Goal: Answer question/provide support: Share knowledge or assist other users

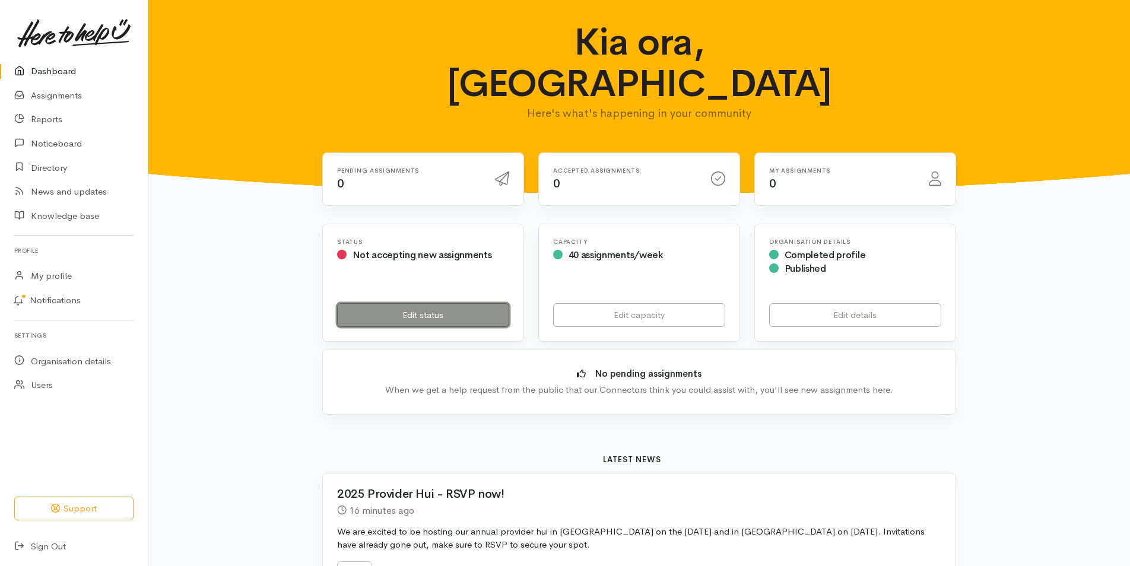
click at [403, 303] on link "Edit status" at bounding box center [423, 315] width 172 height 24
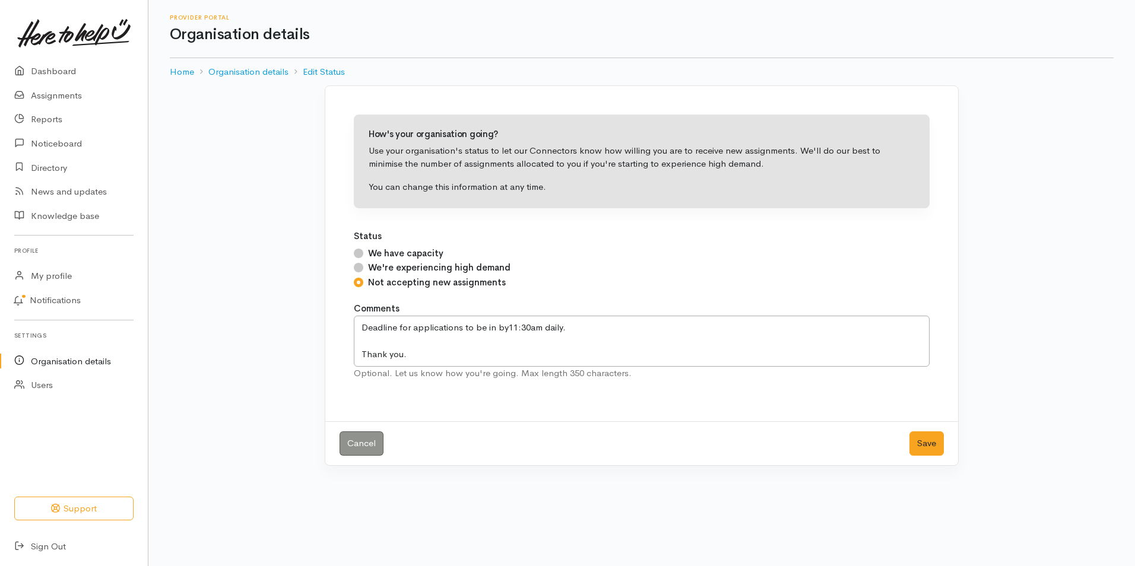
click at [360, 252] on input "We have capacity" at bounding box center [358, 253] width 9 height 9
radio input "true"
click at [922, 443] on button "Save" at bounding box center [926, 443] width 34 height 24
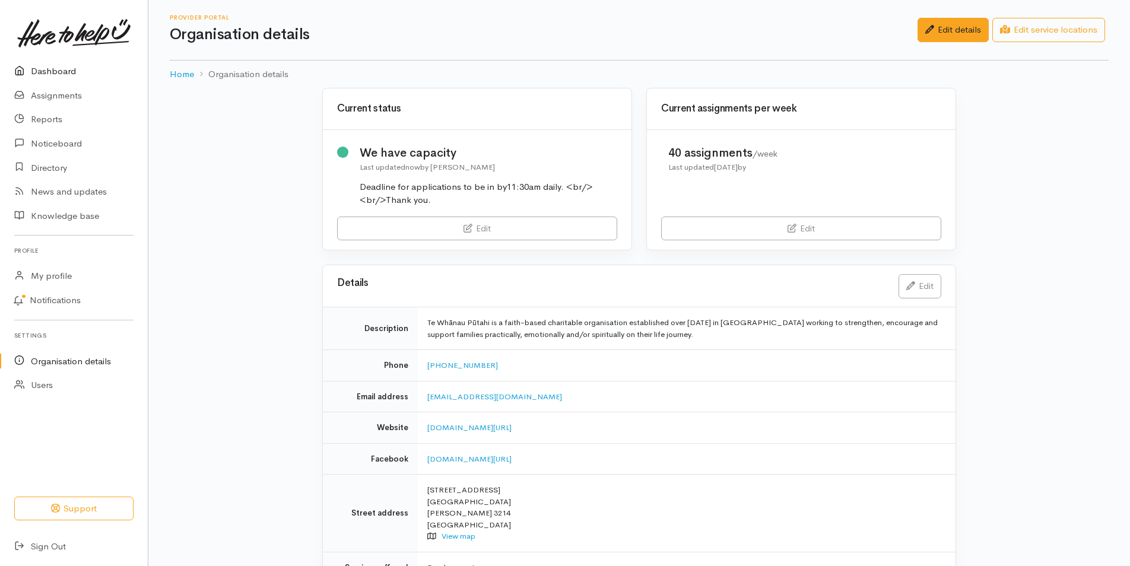
click at [53, 71] on link "Dashboard" at bounding box center [74, 71] width 148 height 24
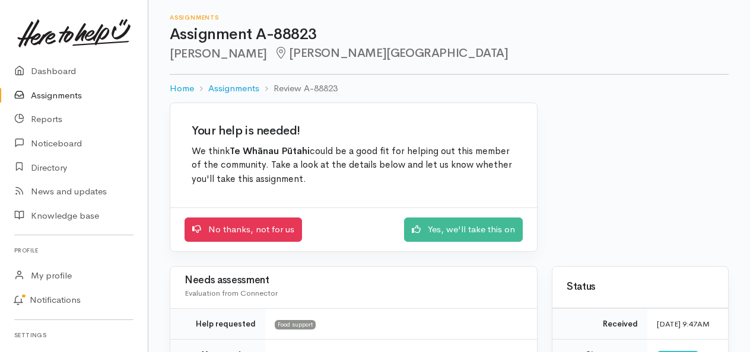
scroll to position [59, 0]
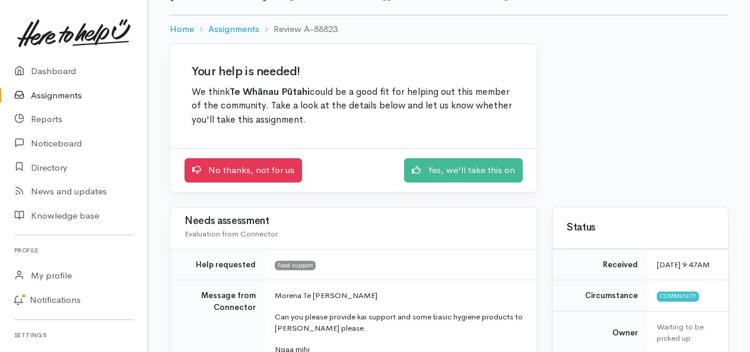
drag, startPoint x: 749, startPoint y: 94, endPoint x: 740, endPoint y: 132, distance: 39.0
drag, startPoint x: 740, startPoint y: 132, endPoint x: 671, endPoint y: 119, distance: 70.0
click at [671, 119] on div "Your help is needed! We think Te Whānau Pūtahi could be a good fit for helping …" at bounding box center [449, 125] width 573 height 164
click at [677, 140] on div "Your help is needed! We think Te Whānau Pūtahi could be a good fit for helping …" at bounding box center [449, 125] width 573 height 164
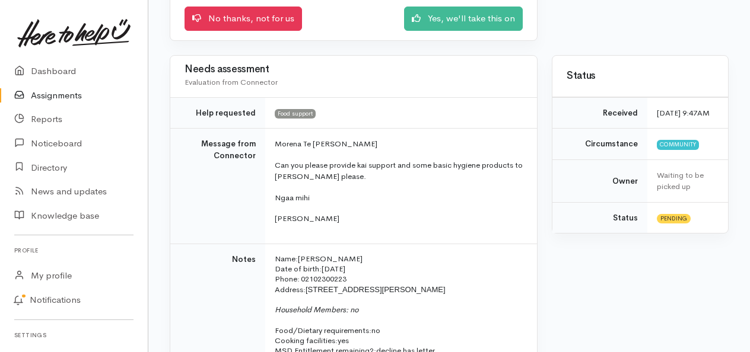
scroll to position [0, 0]
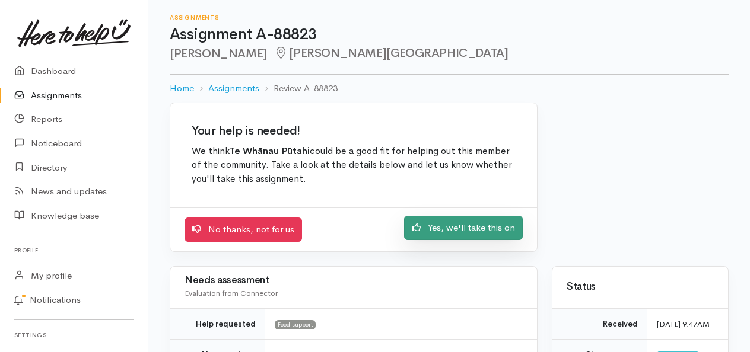
click at [479, 230] on link "Yes, we'll take this on" at bounding box center [463, 228] width 119 height 24
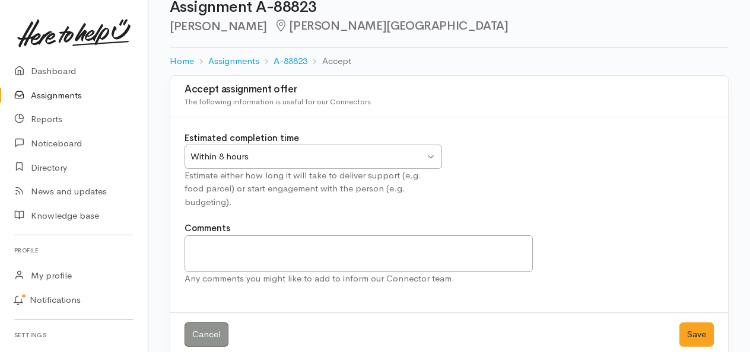
scroll to position [31, 0]
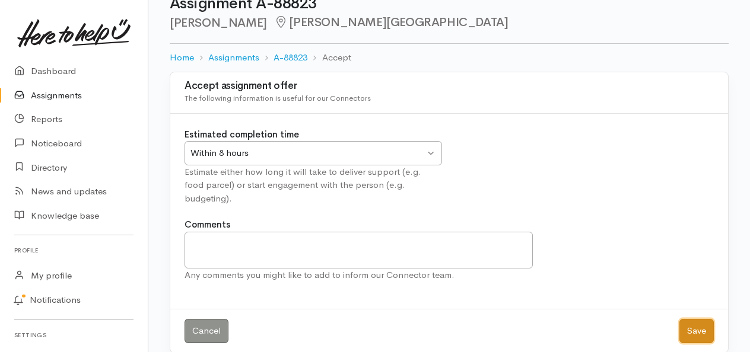
click at [701, 319] on button "Save" at bounding box center [696, 331] width 34 height 24
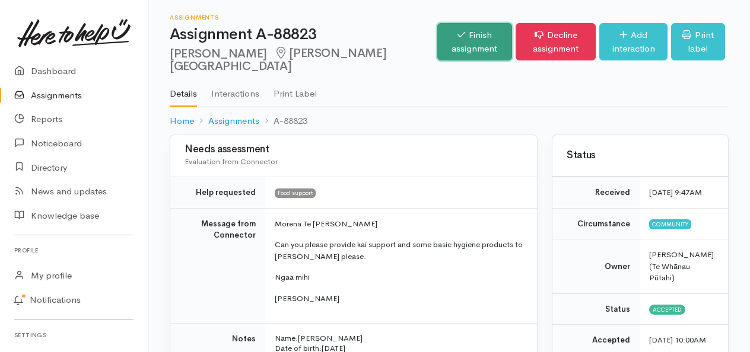
click at [437, 42] on link "Finish assignment" at bounding box center [474, 41] width 75 height 37
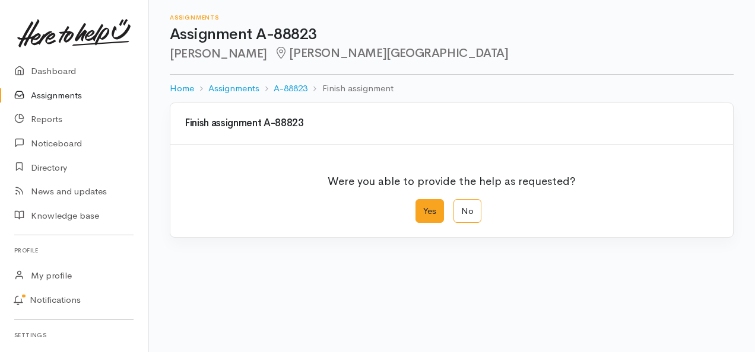
click at [427, 215] on label "Yes" at bounding box center [429, 211] width 28 height 24
click at [423, 207] on input "Yes" at bounding box center [419, 203] width 8 height 8
radio input "true"
click at [425, 214] on label "Yes" at bounding box center [427, 211] width 28 height 24
click at [421, 207] on input "Yes" at bounding box center [417, 203] width 8 height 8
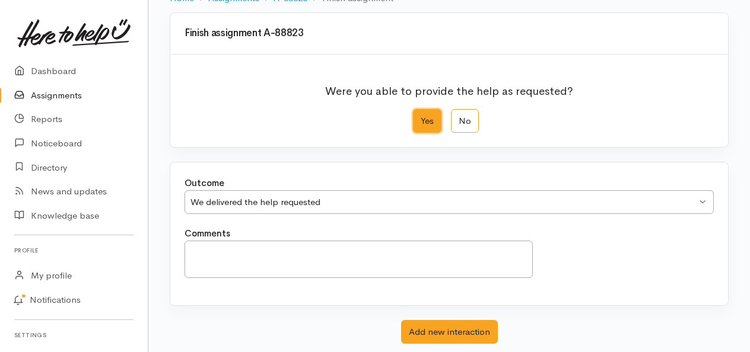
scroll to position [160, 0]
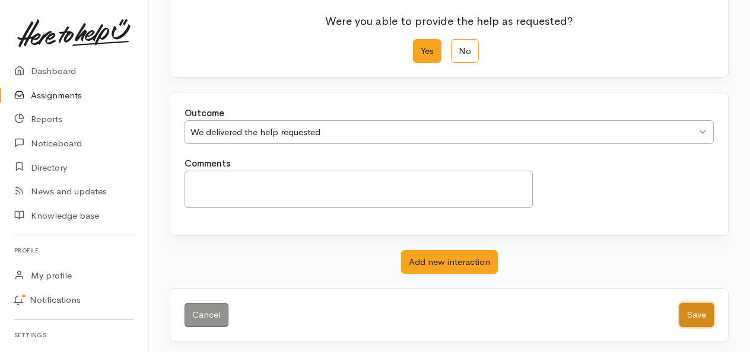
click at [708, 311] on button "Save" at bounding box center [696, 315] width 34 height 24
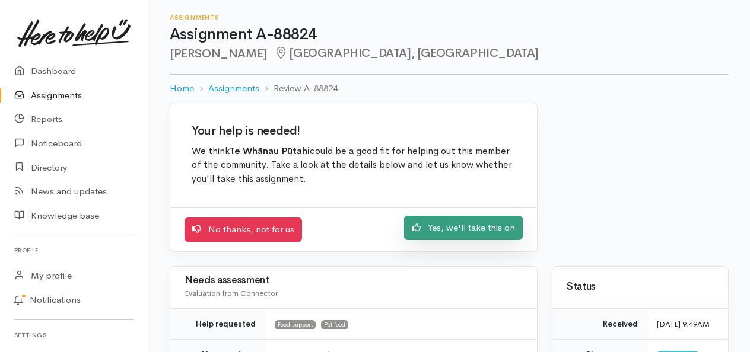
click at [453, 228] on link "Yes, we'll take this on" at bounding box center [463, 228] width 119 height 24
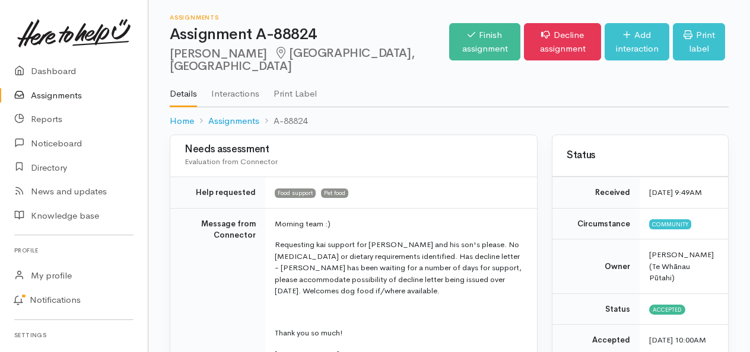
drag, startPoint x: 749, startPoint y: 78, endPoint x: 738, endPoint y: 161, distance: 83.2
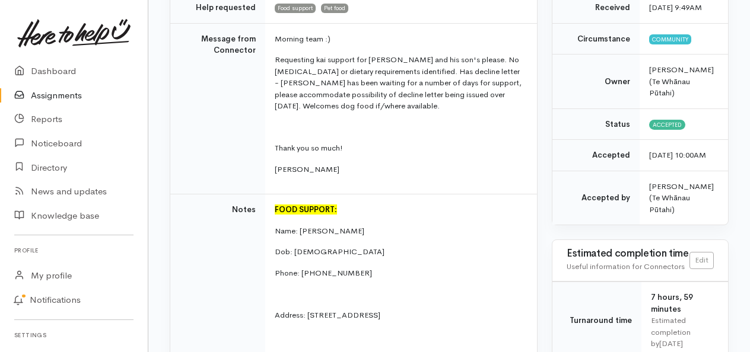
scroll to position [196, 0]
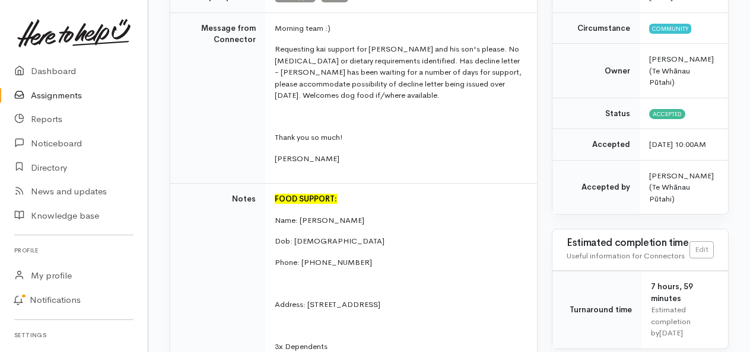
click at [509, 143] on td "Morning team :) Requesting kai support for Tyson and his son's please. No food …" at bounding box center [401, 97] width 272 height 171
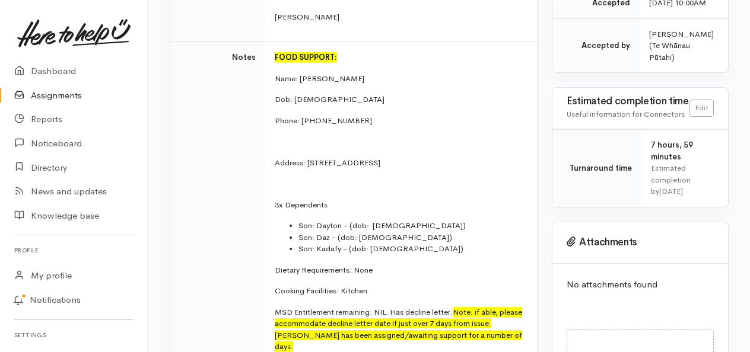
scroll to position [1002, 0]
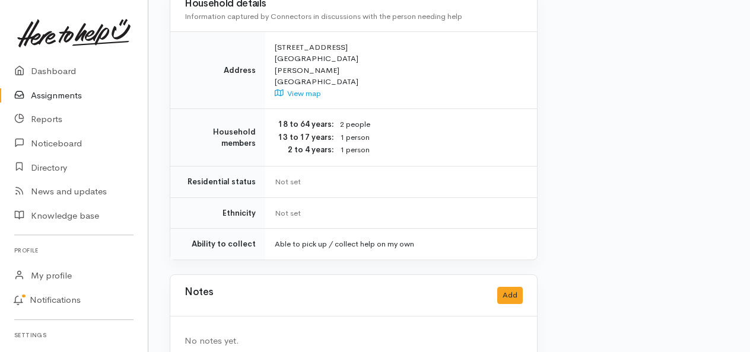
drag, startPoint x: 746, startPoint y: 283, endPoint x: 746, endPoint y: 267, distance: 16.0
drag, startPoint x: 749, startPoint y: 278, endPoint x: 762, endPoint y: 250, distance: 30.8
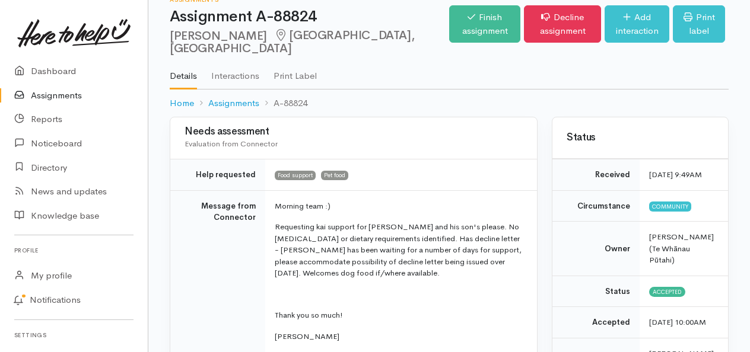
scroll to position [0, 0]
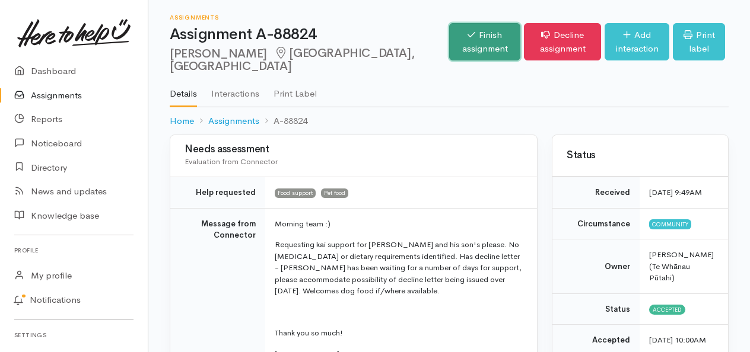
click at [449, 44] on link "Finish assignment" at bounding box center [484, 41] width 71 height 37
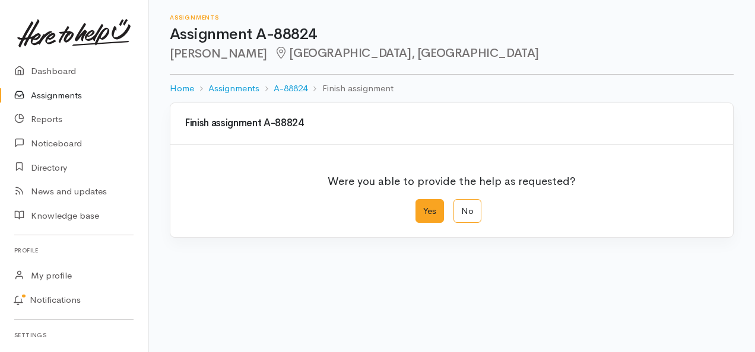
click at [420, 216] on label "Yes" at bounding box center [429, 211] width 28 height 24
click at [420, 207] on input "Yes" at bounding box center [419, 203] width 8 height 8
radio input "true"
click at [425, 212] on label "Yes" at bounding box center [427, 211] width 28 height 24
click at [421, 207] on input "Yes" at bounding box center [417, 203] width 8 height 8
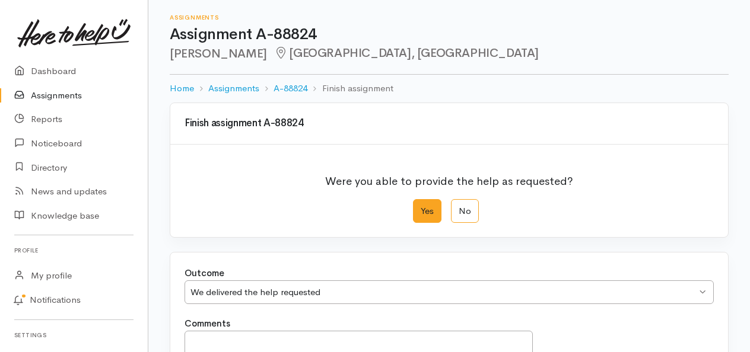
drag, startPoint x: 748, startPoint y: 135, endPoint x: 750, endPoint y: 161, distance: 26.8
click at [750, 161] on html "Support Your 'Here to help u' liaison Your contact within the 'Here to help u' …" at bounding box center [375, 176] width 750 height 352
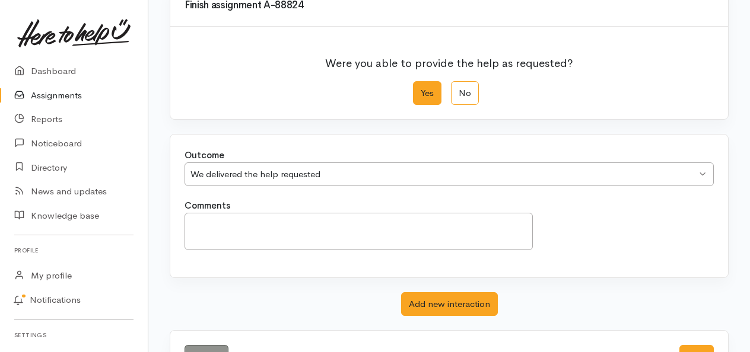
scroll to position [160, 0]
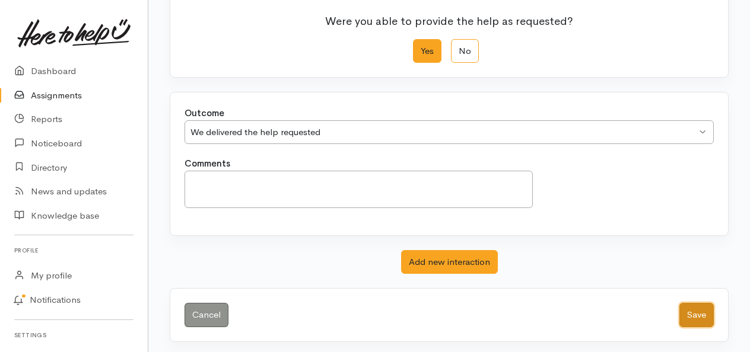
click at [704, 320] on button "Save" at bounding box center [696, 315] width 34 height 24
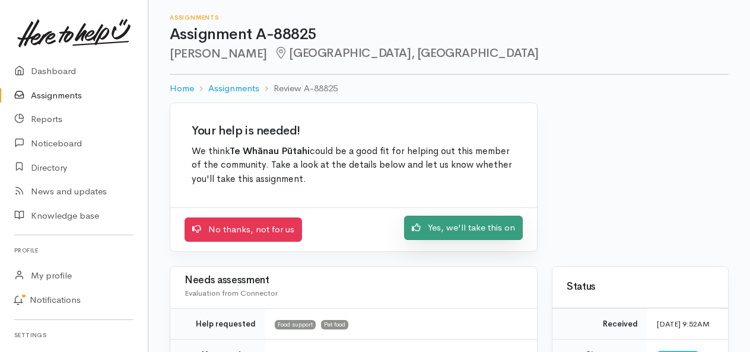
click at [501, 229] on link "Yes, we'll take this on" at bounding box center [463, 228] width 119 height 24
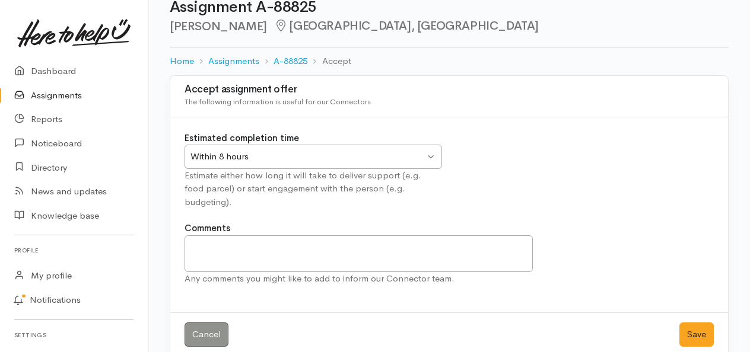
scroll to position [31, 0]
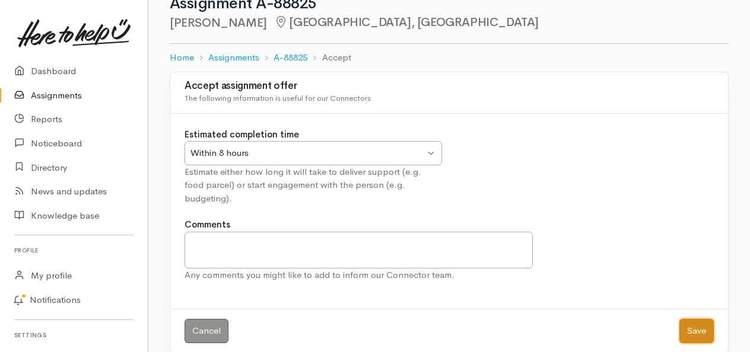
click at [698, 319] on button "Save" at bounding box center [696, 331] width 34 height 24
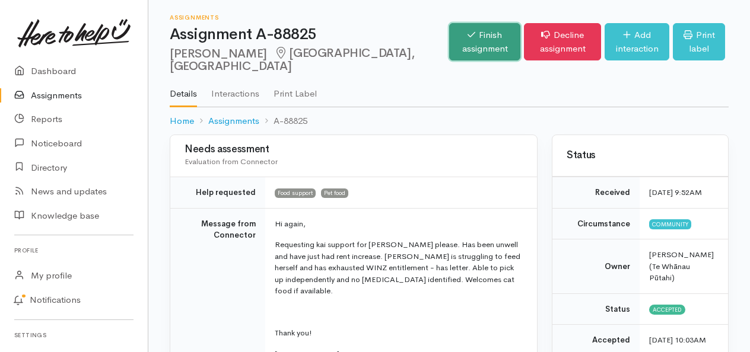
click at [449, 42] on link "Finish assignment" at bounding box center [484, 41] width 71 height 37
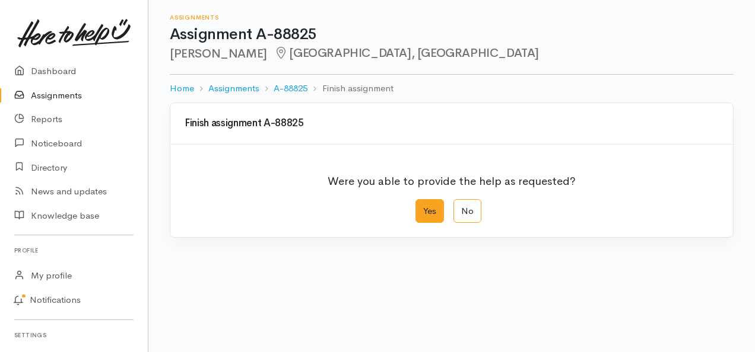
click at [426, 208] on label "Yes" at bounding box center [429, 211] width 28 height 24
click at [423, 207] on input "Yes" at bounding box center [419, 203] width 8 height 8
radio input "true"
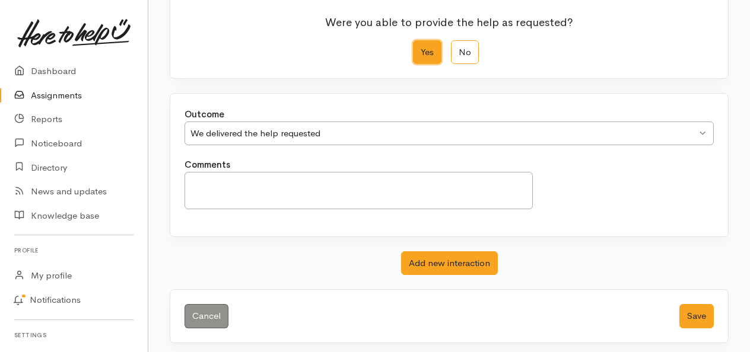
scroll to position [160, 0]
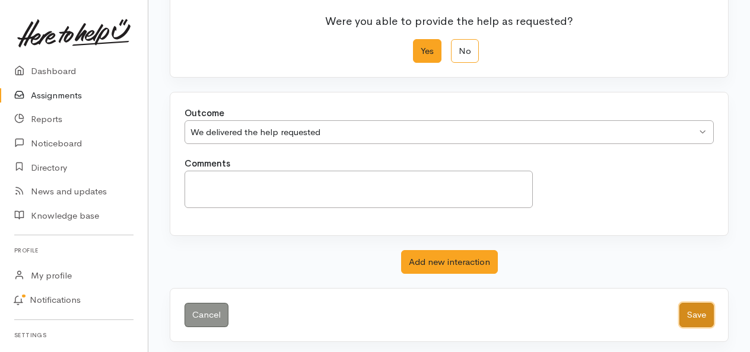
click at [706, 313] on button "Save" at bounding box center [696, 315] width 34 height 24
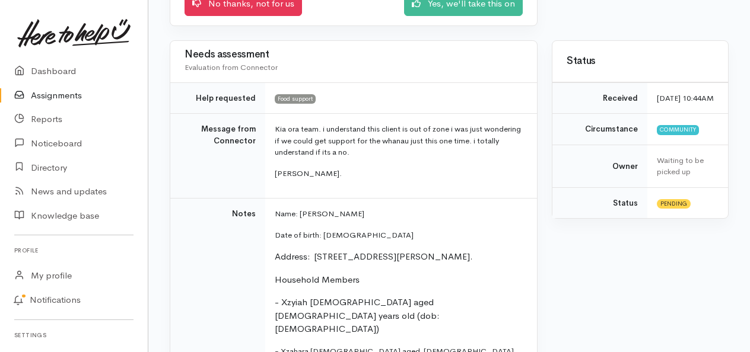
scroll to position [229, 0]
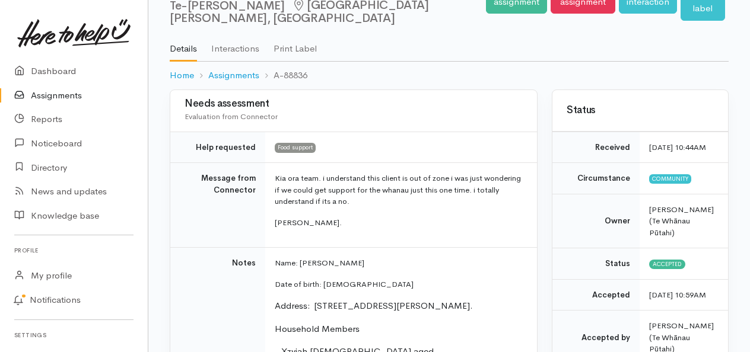
scroll to position [21, 0]
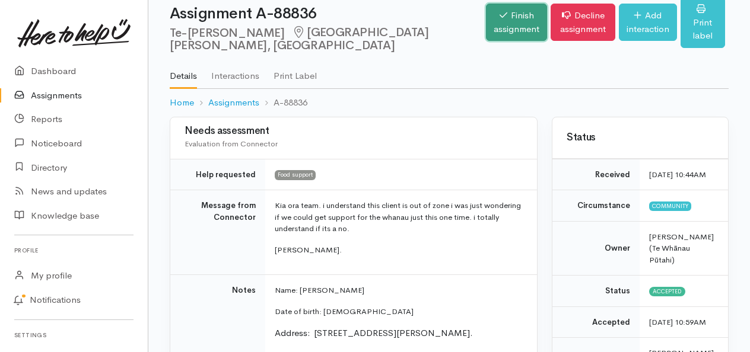
click at [486, 18] on link "Finish assignment" at bounding box center [516, 22] width 61 height 37
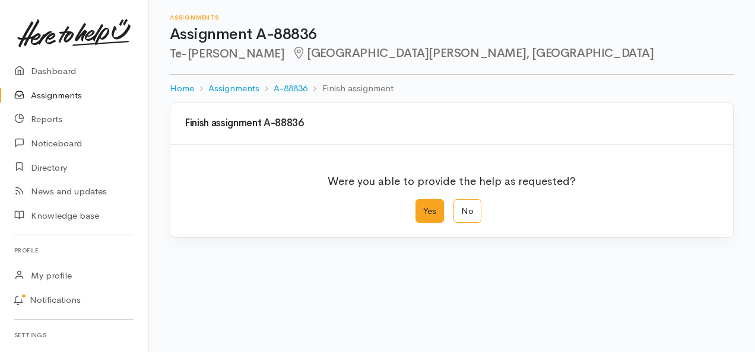
click at [432, 204] on label "Yes" at bounding box center [429, 211] width 28 height 24
click at [423, 204] on input "Yes" at bounding box center [419, 203] width 8 height 8
radio input "true"
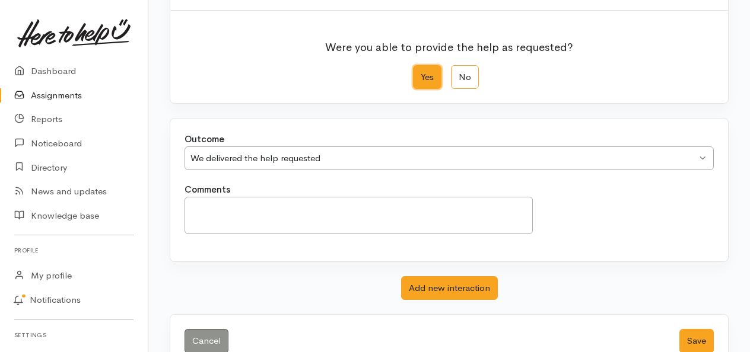
scroll to position [160, 0]
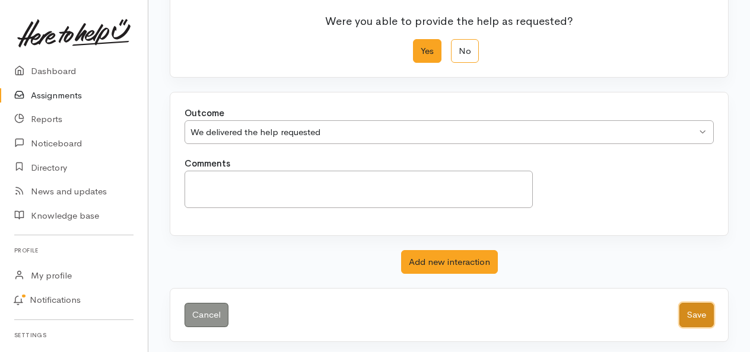
click at [695, 313] on button "Save" at bounding box center [696, 315] width 34 height 24
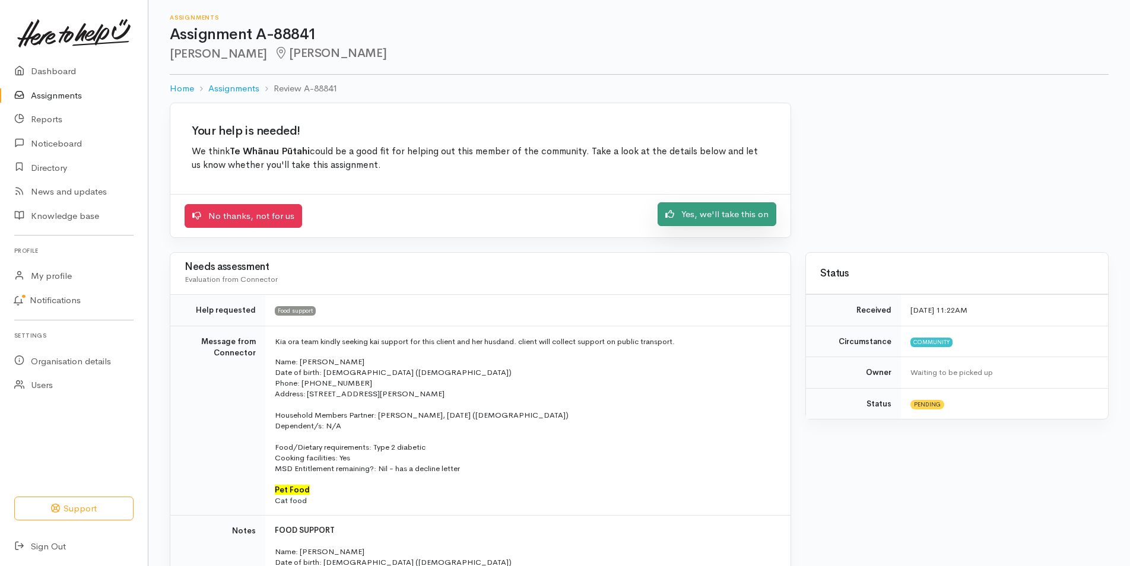
click at [698, 213] on link "Yes, we'll take this on" at bounding box center [716, 214] width 119 height 24
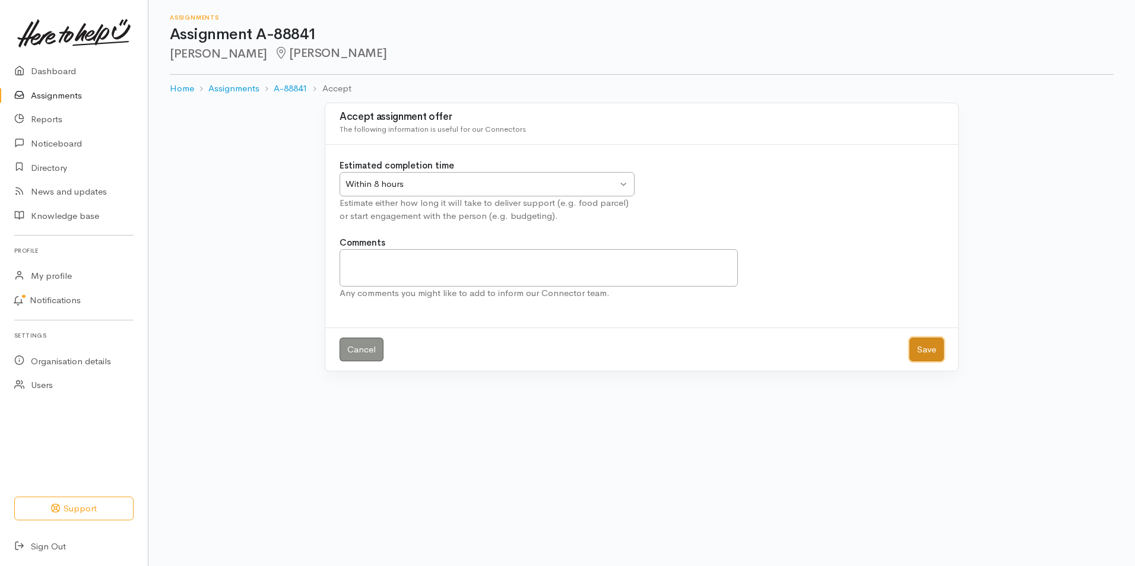
click at [914, 342] on button "Save" at bounding box center [926, 350] width 34 height 24
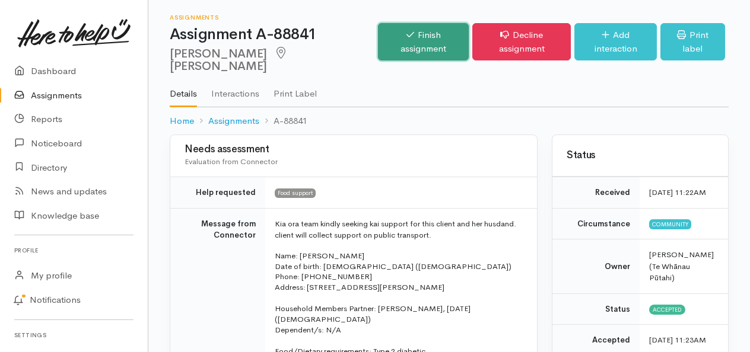
click at [382, 38] on link "Finish assignment" at bounding box center [423, 41] width 91 height 37
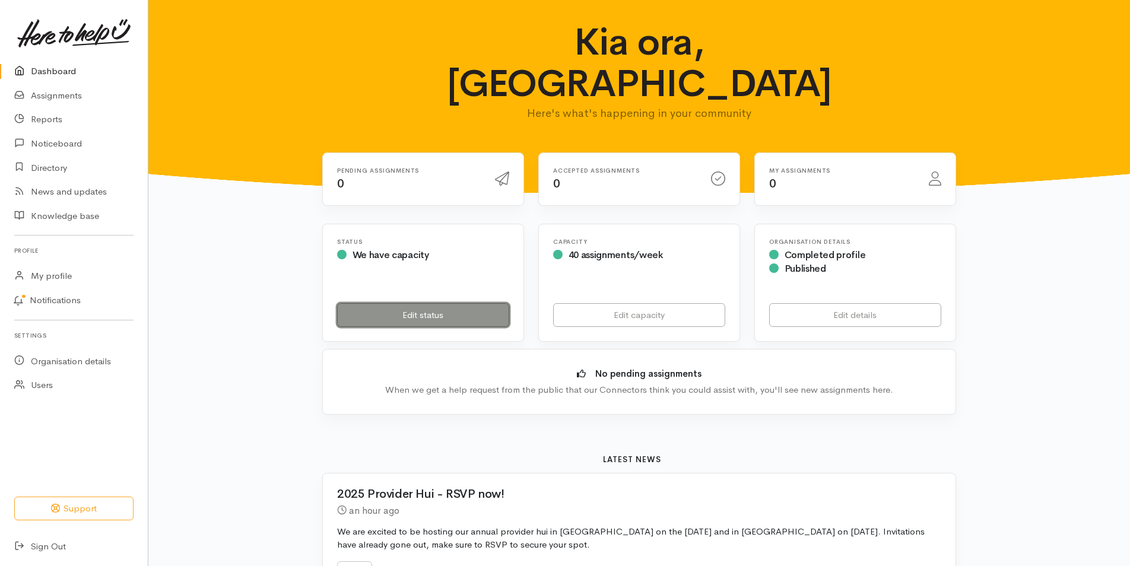
click at [413, 303] on link "Edit status" at bounding box center [423, 315] width 172 height 24
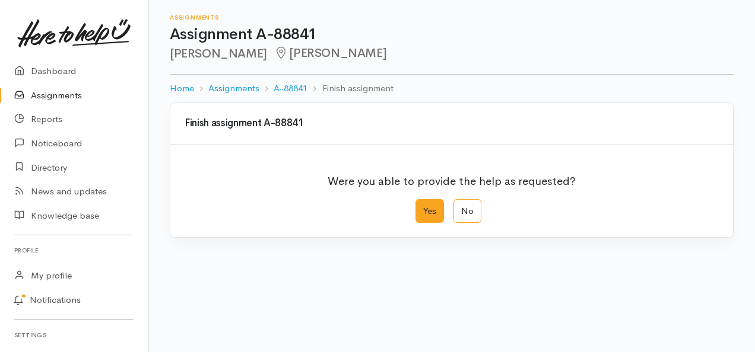
click at [431, 211] on label "Yes" at bounding box center [429, 211] width 28 height 24
click at [423, 207] on input "Yes" at bounding box center [419, 203] width 8 height 8
radio input "true"
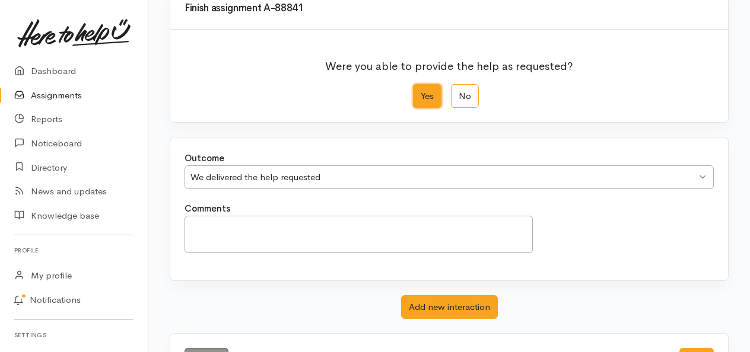
scroll to position [160, 0]
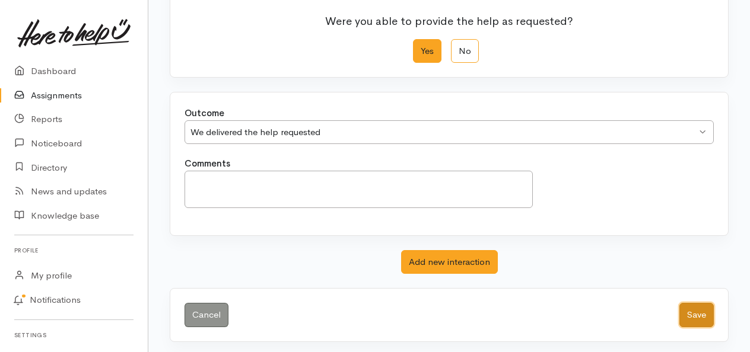
click at [696, 314] on button "Save" at bounding box center [696, 315] width 34 height 24
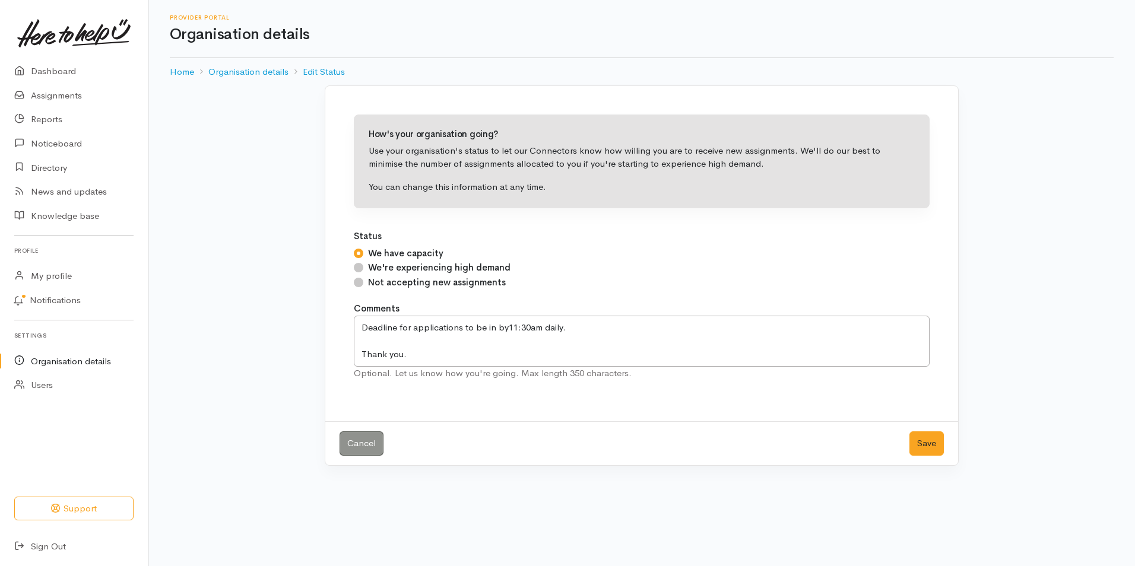
click at [359, 282] on input "Not accepting new assignments" at bounding box center [358, 282] width 9 height 9
radio input "true"
click at [925, 446] on button "Save" at bounding box center [926, 443] width 34 height 24
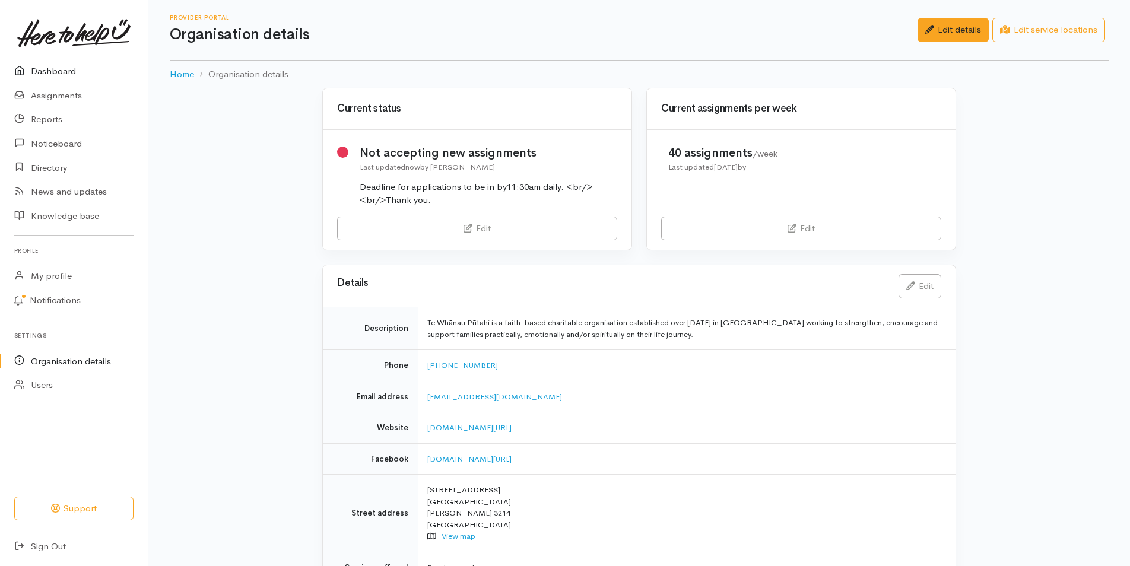
click at [61, 70] on link "Dashboard" at bounding box center [74, 71] width 148 height 24
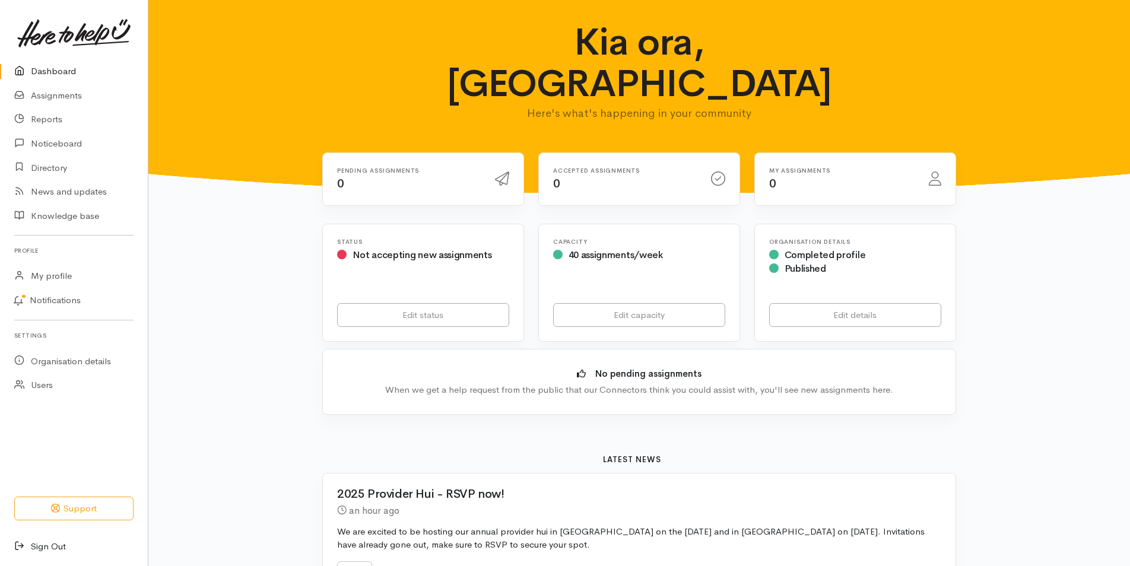
click at [58, 541] on link "Sign Out" at bounding box center [74, 547] width 148 height 24
